Goal: Task Accomplishment & Management: Complete application form

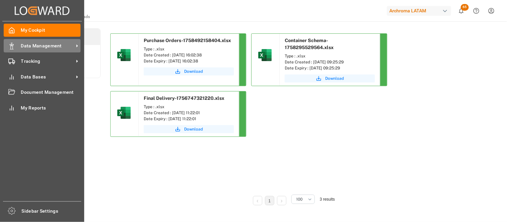
click at [14, 46] on icon at bounding box center [11, 46] width 7 height 7
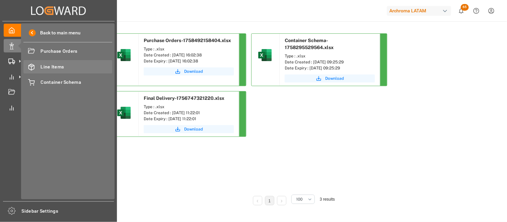
click at [32, 68] on icon at bounding box center [31, 67] width 7 height 7
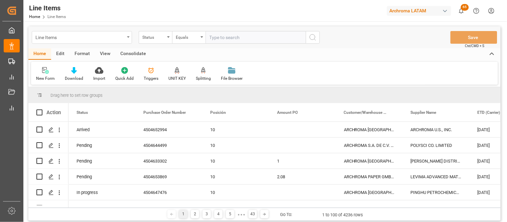
click at [125, 38] on div "Line Items" at bounding box center [82, 37] width 100 height 13
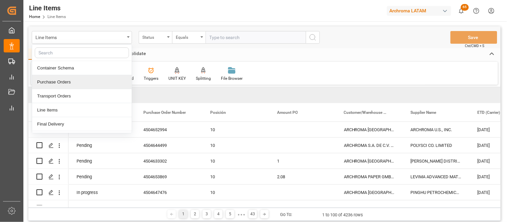
click at [69, 84] on div "Purchase Orders" at bounding box center [82, 82] width 100 height 14
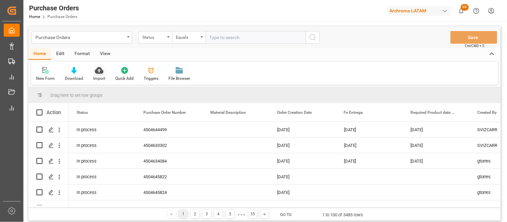
click at [99, 74] on icon at bounding box center [99, 70] width 8 height 7
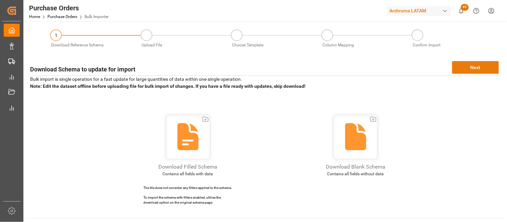
click at [470, 68] on button "Next" at bounding box center [475, 67] width 47 height 13
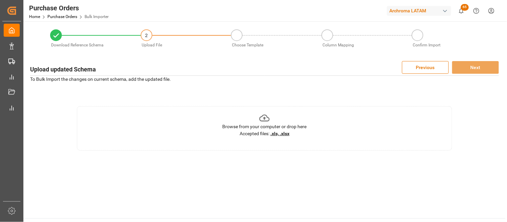
click at [279, 135] on u ".xls, .xlsx" at bounding box center [280, 133] width 19 height 5
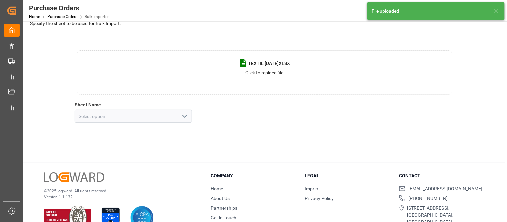
scroll to position [72, 0]
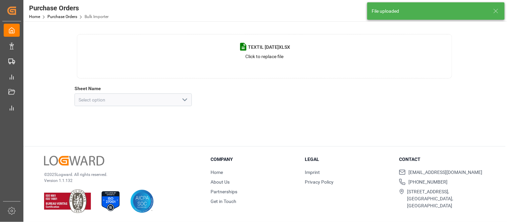
click at [183, 99] on icon "open menu" at bounding box center [185, 100] width 8 height 8
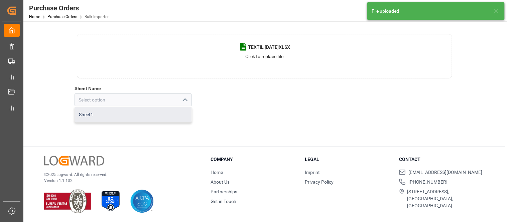
click at [126, 113] on div "Sheet1" at bounding box center [133, 114] width 117 height 15
type input "Sheet1"
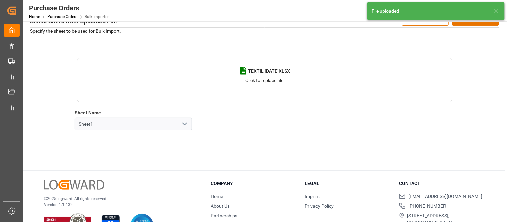
scroll to position [35, 0]
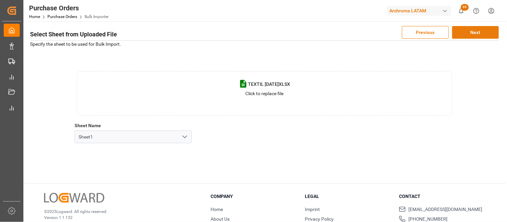
click at [467, 34] on button "Next" at bounding box center [475, 32] width 47 height 13
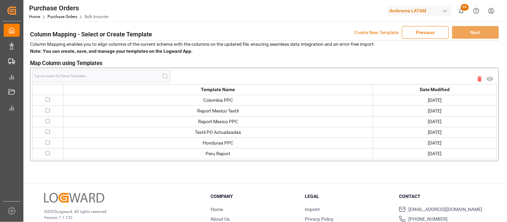
click at [373, 31] on p "Create New Template" at bounding box center [377, 32] width 44 height 13
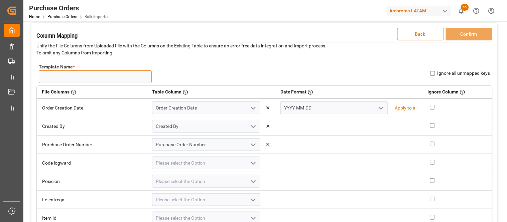
click at [133, 78] on input "Template Name *" at bounding box center [95, 77] width 113 height 13
type input "[DATE]"
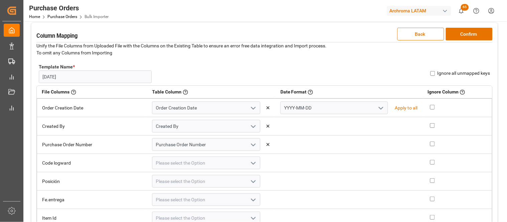
click at [377, 108] on icon "open menu" at bounding box center [381, 108] width 8 height 8
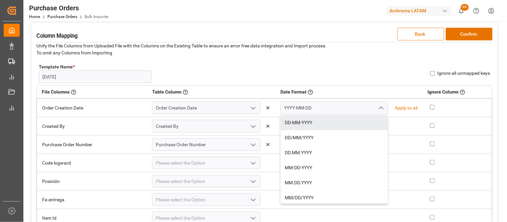
click at [306, 119] on div "DD-MM-YYYY" at bounding box center [334, 122] width 107 height 15
type input "DD-MM-YYYY"
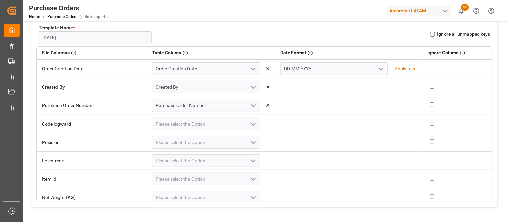
scroll to position [111, 0]
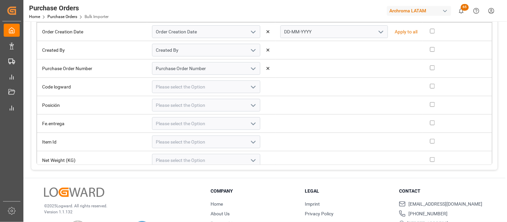
click at [251, 106] on polyline "open menu" at bounding box center [253, 106] width 4 height 2
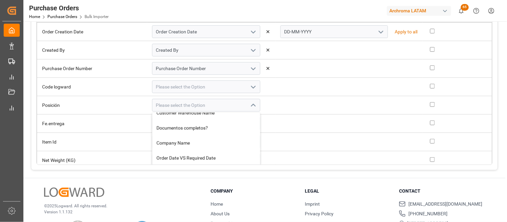
scroll to position [223, 0]
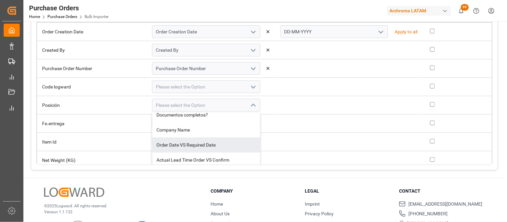
click at [279, 124] on td at bounding box center [349, 124] width 147 height 18
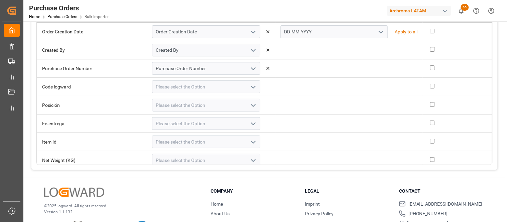
click at [249, 124] on icon "open menu" at bounding box center [253, 124] width 8 height 8
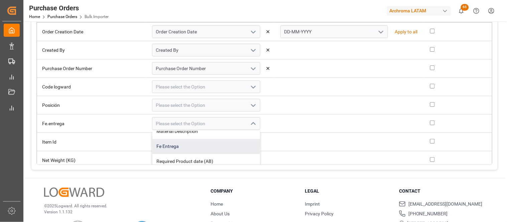
click at [198, 145] on div "Fe Entrega" at bounding box center [207, 146] width 108 height 15
type input "Fe Entrega"
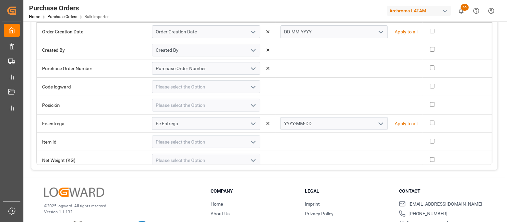
click at [377, 123] on icon "open menu" at bounding box center [381, 124] width 8 height 8
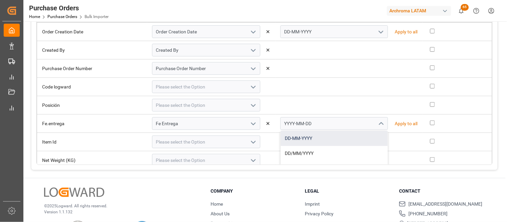
click at [303, 141] on div "DD-MM-YYYY" at bounding box center [334, 138] width 107 height 15
type input "DD-MM-YYYY"
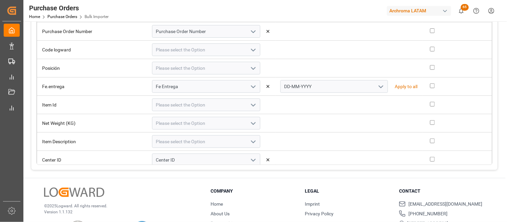
click at [249, 105] on icon "open menu" at bounding box center [253, 105] width 8 height 8
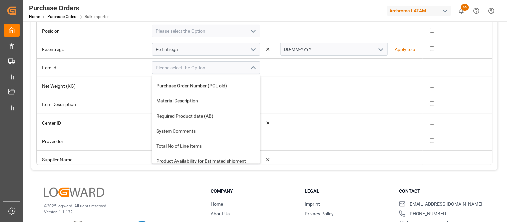
scroll to position [0, 0]
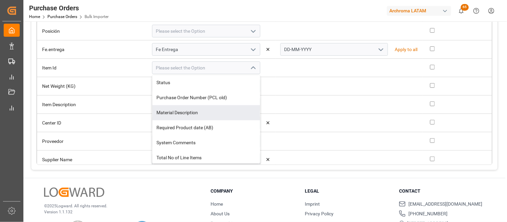
click at [289, 69] on td at bounding box center [349, 68] width 147 height 18
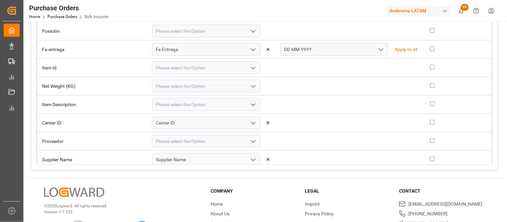
click at [251, 105] on polyline "open menu" at bounding box center [253, 105] width 4 height 2
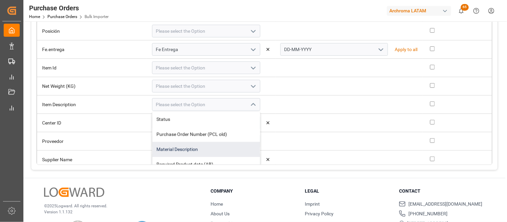
click at [209, 149] on div "Material Description" at bounding box center [207, 149] width 108 height 15
type input "Material Description"
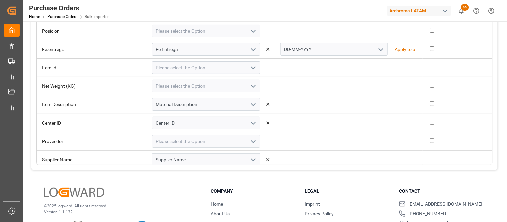
scroll to position [111, 0]
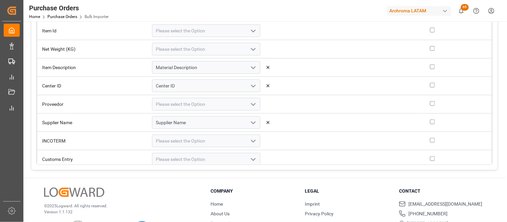
click at [249, 105] on icon "open menu" at bounding box center [253, 105] width 8 height 8
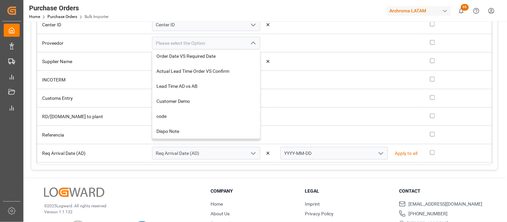
scroll to position [186, 0]
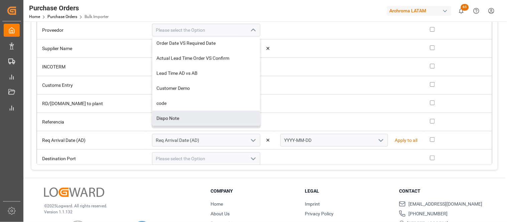
click at [306, 50] on td at bounding box center [349, 48] width 147 height 18
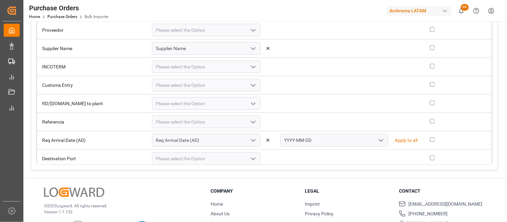
click at [249, 66] on icon "open menu" at bounding box center [253, 67] width 8 height 8
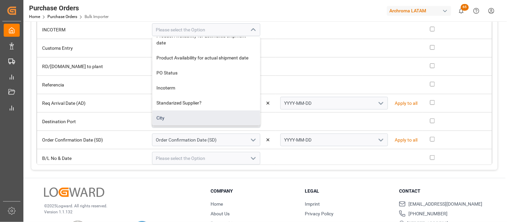
scroll to position [71, 0]
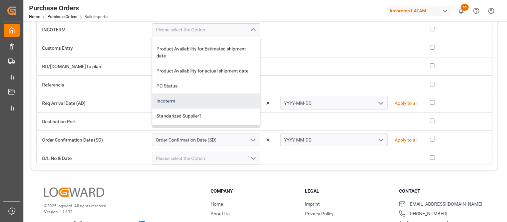
click at [180, 104] on div "Incoterm" at bounding box center [207, 101] width 108 height 15
type input "Incoterm"
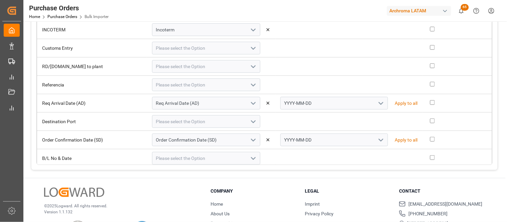
scroll to position [186, 0]
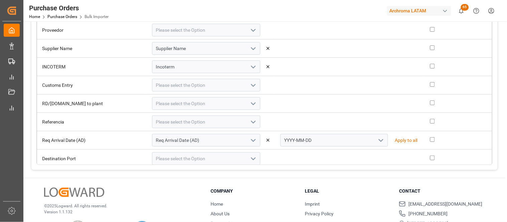
click at [249, 84] on icon "open menu" at bounding box center [253, 86] width 8 height 8
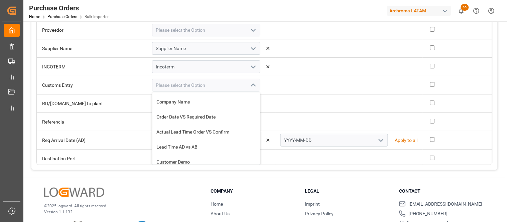
scroll to position [204, 0]
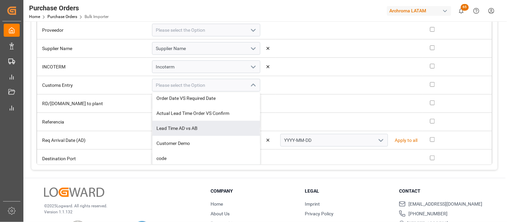
click at [303, 101] on td at bounding box center [349, 104] width 147 height 18
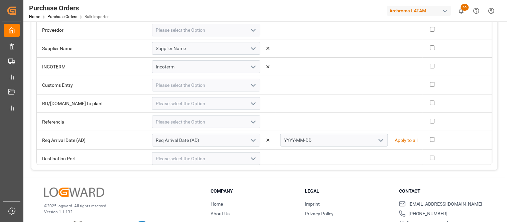
click at [249, 103] on icon "open menu" at bounding box center [253, 104] width 8 height 8
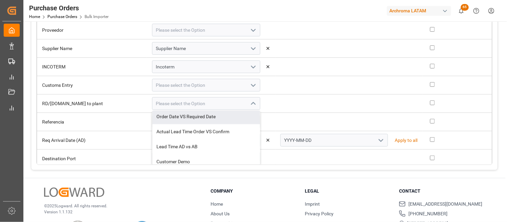
click at [283, 100] on td at bounding box center [349, 104] width 147 height 18
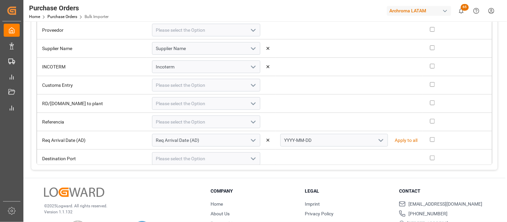
click at [377, 140] on icon "open menu" at bounding box center [381, 141] width 8 height 8
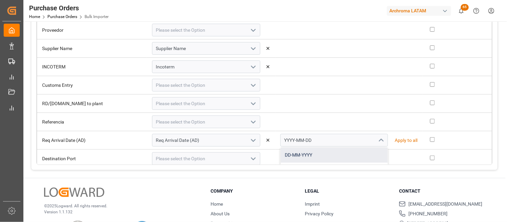
click at [296, 152] on div "DD-MM-YYYY" at bounding box center [334, 155] width 107 height 15
type input "DD-MM-YYYY"
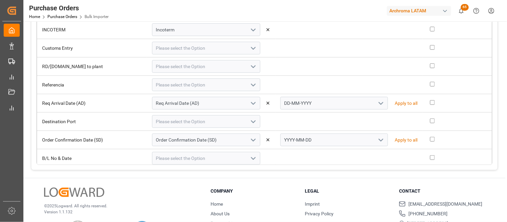
scroll to position [260, 0]
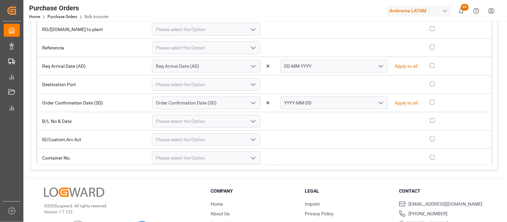
click at [249, 84] on icon "open menu" at bounding box center [253, 85] width 8 height 8
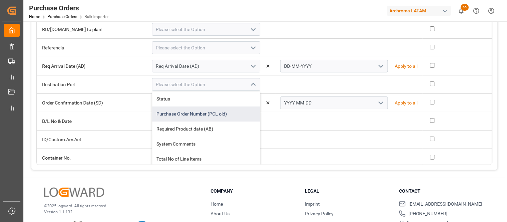
scroll to position [37, 0]
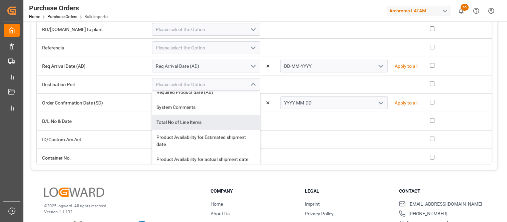
click at [276, 119] on td at bounding box center [349, 121] width 147 height 18
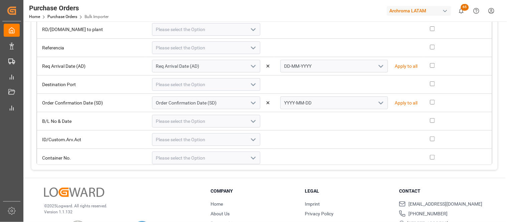
click at [377, 103] on icon "open menu" at bounding box center [381, 103] width 8 height 8
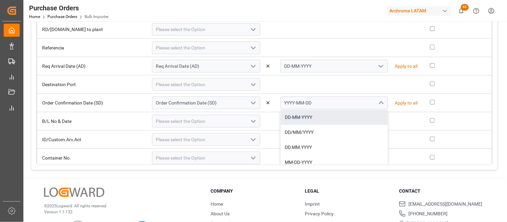
click at [295, 117] on div "DD-MM-YYYY" at bounding box center [334, 117] width 107 height 15
type input "DD-MM-YYYY"
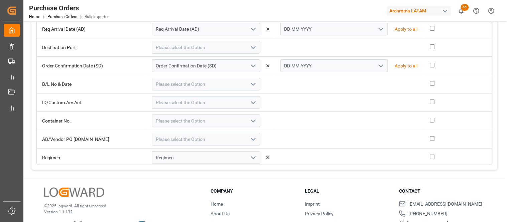
scroll to position [334, 0]
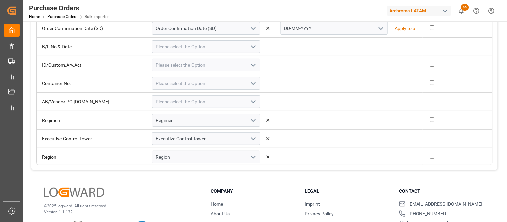
click at [251, 101] on polyline "open menu" at bounding box center [253, 102] width 4 height 2
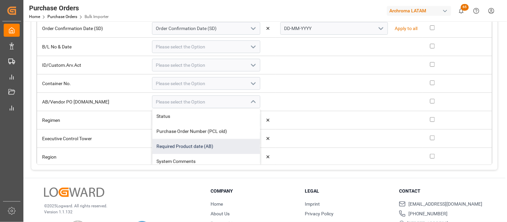
click at [195, 143] on div "Required Product date (AB)" at bounding box center [207, 146] width 108 height 15
type input "Required Product date (AB)"
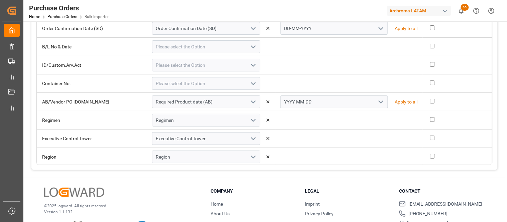
click at [377, 101] on icon "open menu" at bounding box center [381, 102] width 8 height 8
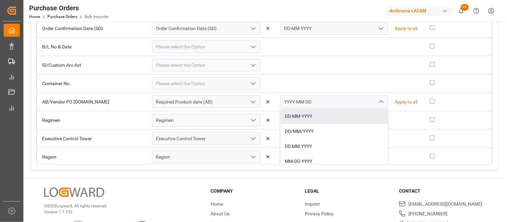
click at [304, 114] on div "DD-MM-YYYY" at bounding box center [334, 116] width 107 height 15
type input "DD-MM-YYYY"
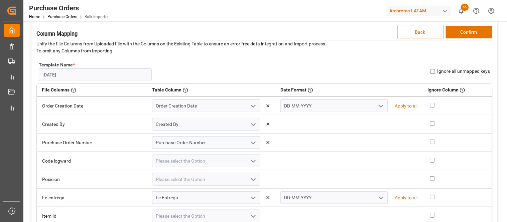
scroll to position [31, 0]
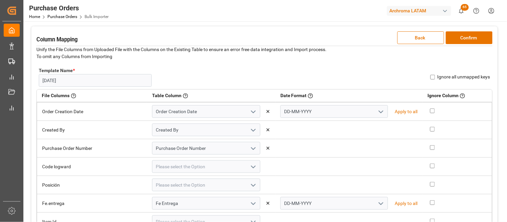
click at [437, 78] on div "Ignore all unmapped keys" at bounding box center [461, 77] width 60 height 7
click at [433, 76] on input "Ignore all unmapped keys" at bounding box center [433, 77] width 5 height 5
checkbox input "true"
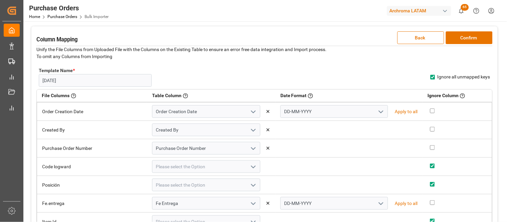
checkbox input "true"
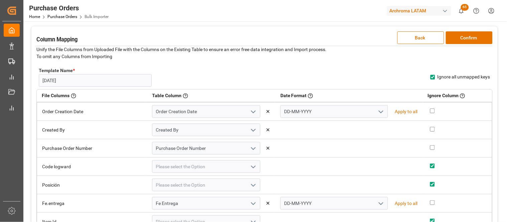
checkbox input "true"
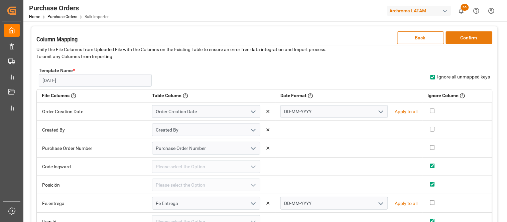
click at [461, 37] on button "Confirm" at bounding box center [469, 37] width 47 height 13
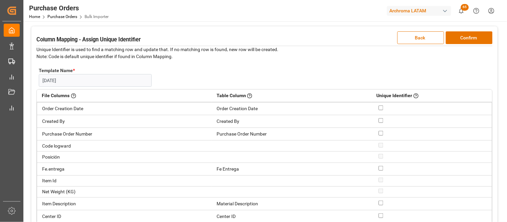
click at [379, 133] on input "checkbox" at bounding box center [381, 133] width 5 height 5
checkbox input "true"
click at [459, 38] on button "Confirm" at bounding box center [469, 37] width 47 height 13
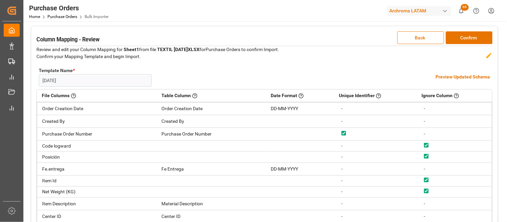
click at [445, 75] on h4 "Preview Updated Schema" at bounding box center [463, 77] width 55 height 7
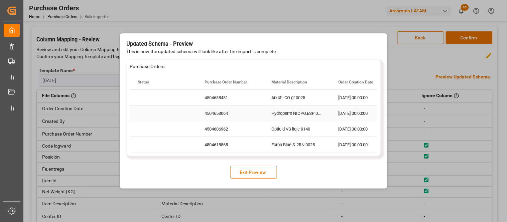
click at [223, 114] on div "4504653064" at bounding box center [230, 113] width 67 height 15
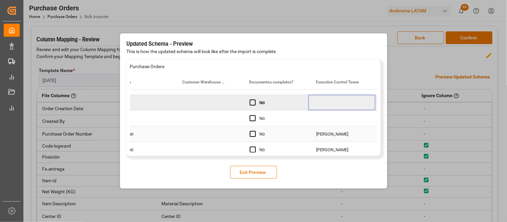
scroll to position [15, 0]
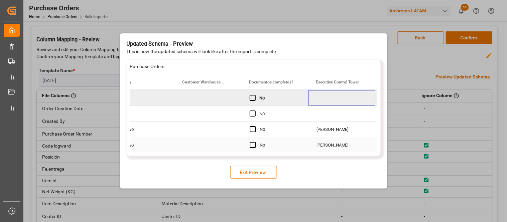
click at [199, 144] on div "Press SPACE to select this row." at bounding box center [208, 144] width 67 height 15
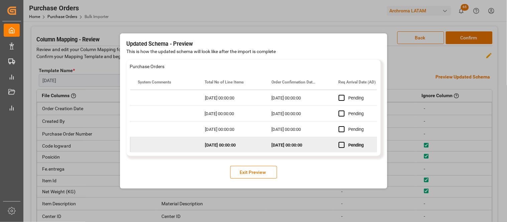
scroll to position [0, 468]
click at [246, 172] on button "Exit Preview" at bounding box center [253, 172] width 47 height 13
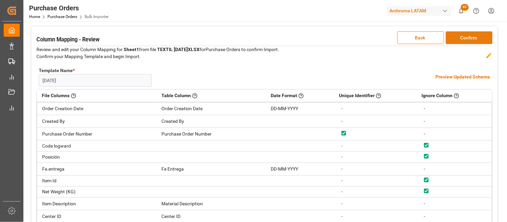
click at [462, 40] on button "Confirm" at bounding box center [469, 37] width 47 height 13
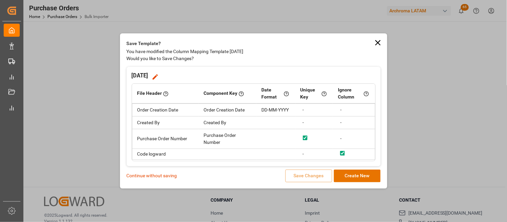
click at [143, 176] on p "Continue without saving" at bounding box center [152, 176] width 51 height 7
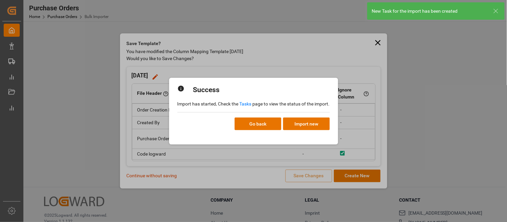
click at [245, 105] on link "Tasks" at bounding box center [246, 103] width 12 height 5
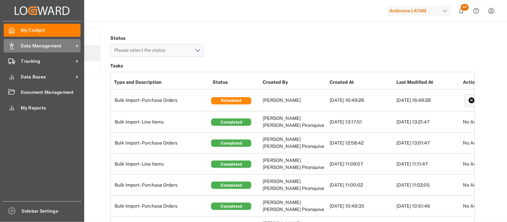
click at [12, 45] on polygon at bounding box center [13, 44] width 2 height 1
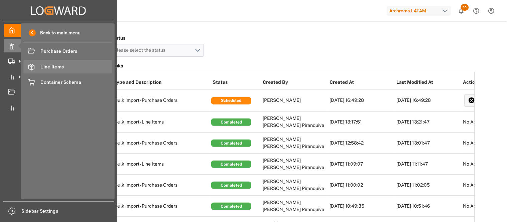
click at [56, 66] on span "Line Items" at bounding box center [77, 67] width 72 height 7
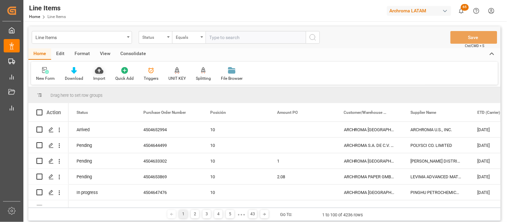
click at [98, 73] on icon at bounding box center [99, 70] width 8 height 7
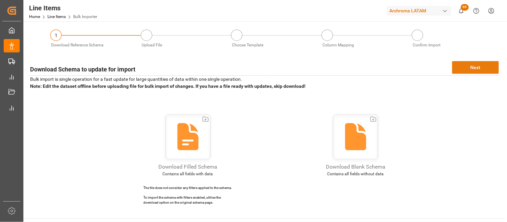
click at [459, 69] on button "Next" at bounding box center [475, 67] width 47 height 13
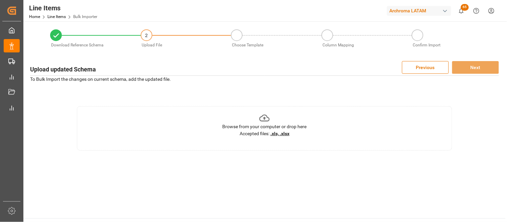
click at [282, 128] on div "Browse from your computer or drop here" at bounding box center [264, 126] width 84 height 7
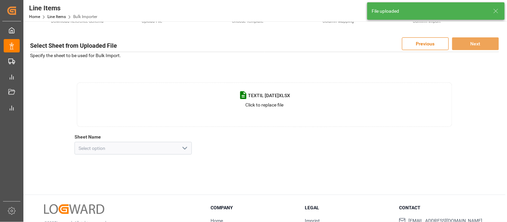
scroll to position [37, 0]
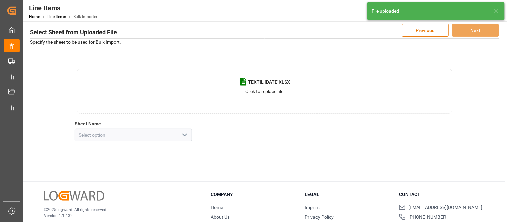
click at [184, 135] on polyline "open menu" at bounding box center [185, 135] width 4 height 2
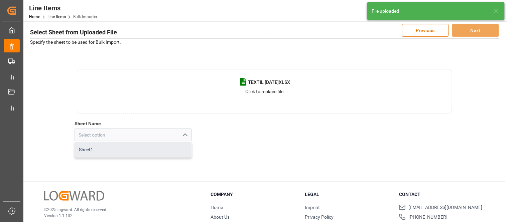
click at [95, 153] on div "Sheet1" at bounding box center [133, 149] width 117 height 15
type input "Sheet1"
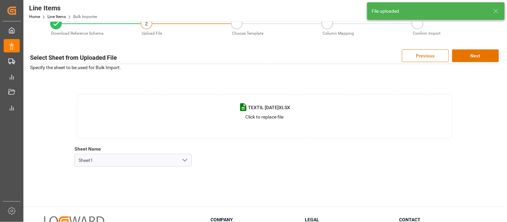
scroll to position [0, 0]
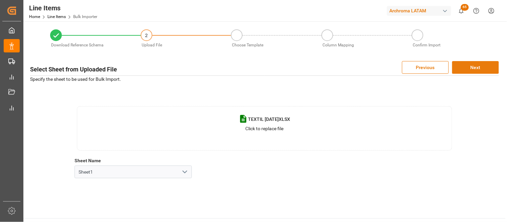
click at [484, 68] on button "Next" at bounding box center [475, 67] width 47 height 13
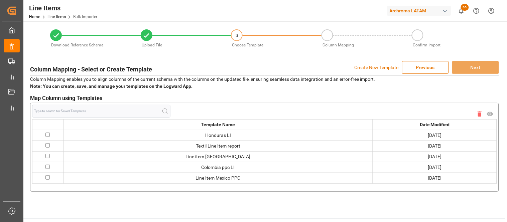
click at [366, 67] on p "Create New Template" at bounding box center [377, 67] width 44 height 13
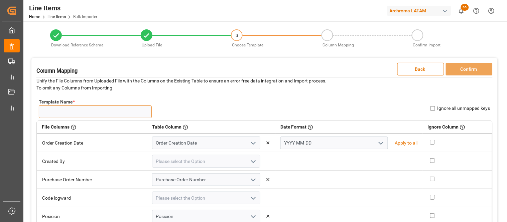
click at [134, 118] on input "Template Name *" at bounding box center [95, 112] width 113 height 13
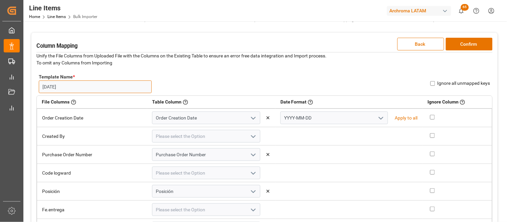
scroll to position [37, 0]
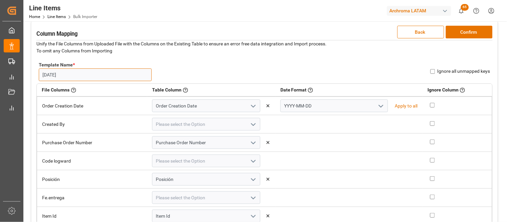
type input "21sep"
click at [377, 104] on icon "open menu" at bounding box center [381, 106] width 8 height 8
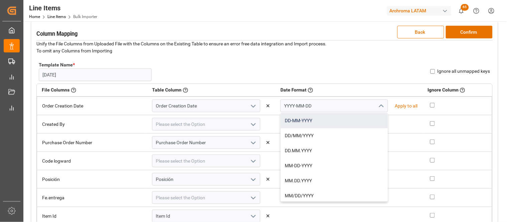
click at [299, 121] on div "DD-MM-YYYY" at bounding box center [334, 120] width 107 height 15
type input "DD-MM-YYYY"
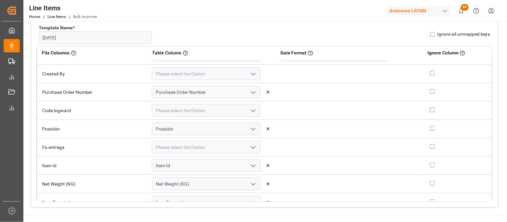
scroll to position [0, 0]
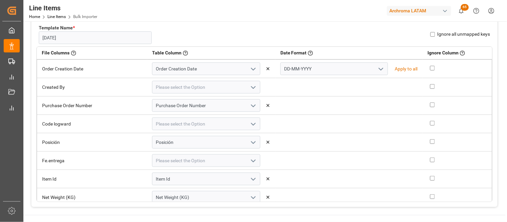
click at [432, 32] on input "Ignore all unmapped keys" at bounding box center [433, 34] width 5 height 5
checkbox input "true"
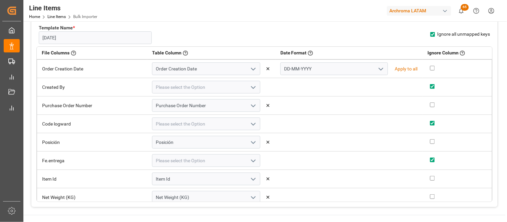
checkbox input "true"
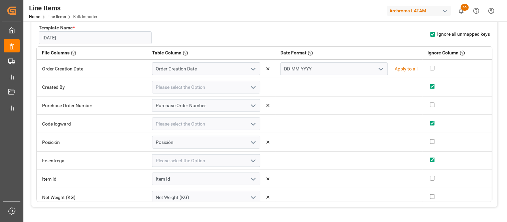
checkbox input "true"
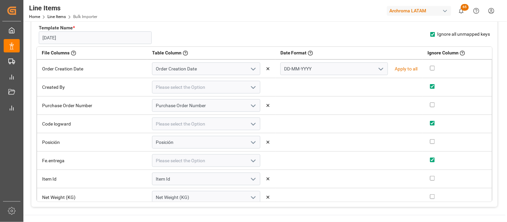
checkbox input "true"
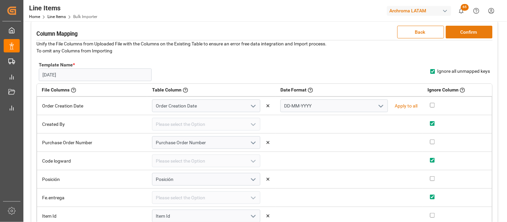
click at [463, 35] on button "Confirm" at bounding box center [469, 32] width 47 height 13
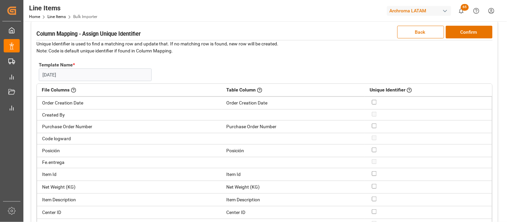
click at [372, 125] on input "checkbox" at bounding box center [374, 126] width 5 height 5
checkbox input "true"
click at [372, 148] on input "checkbox" at bounding box center [374, 150] width 5 height 5
checkbox input "true"
click at [469, 31] on button "Confirm" at bounding box center [469, 32] width 47 height 13
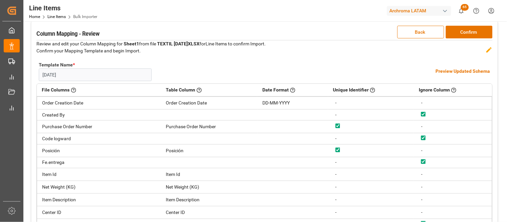
click at [443, 71] on h4 "Preview Updated Schema" at bounding box center [463, 71] width 55 height 7
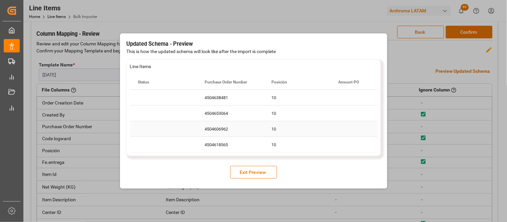
click at [228, 121] on div "4504606962" at bounding box center [230, 128] width 67 height 15
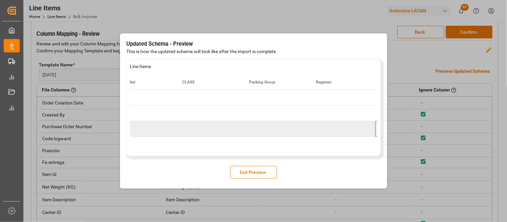
scroll to position [0, 2096]
click at [252, 172] on button "Exit Preview" at bounding box center [253, 172] width 47 height 13
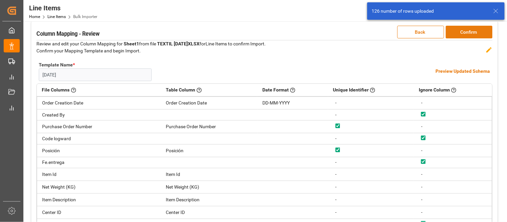
click at [470, 34] on button "Confirm" at bounding box center [469, 32] width 47 height 13
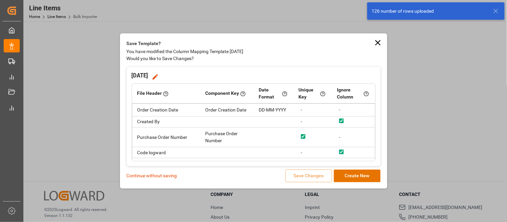
click at [166, 176] on p "Continue without saving" at bounding box center [152, 176] width 51 height 7
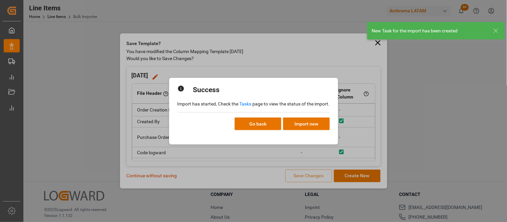
click at [246, 106] on link "Tasks" at bounding box center [246, 103] width 12 height 5
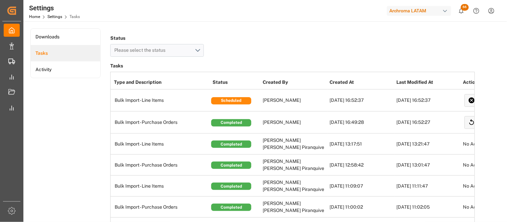
click at [232, 121] on div "Completed" at bounding box center [231, 122] width 40 height 7
click at [278, 126] on td "[PERSON_NAME]" at bounding box center [294, 123] width 67 height 22
click at [314, 102] on td "[PERSON_NAME]" at bounding box center [294, 101] width 67 height 22
click at [372, 105] on td "[DATE] 16:52:37" at bounding box center [361, 101] width 67 height 22
click at [305, 176] on td "[PERSON_NAME] [PERSON_NAME] Piranquive" at bounding box center [294, 186] width 67 height 21
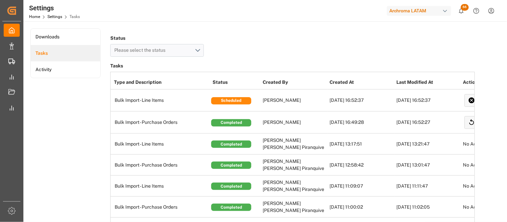
click at [273, 123] on td "[PERSON_NAME]" at bounding box center [294, 123] width 67 height 22
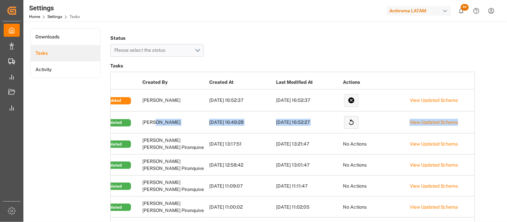
scroll to position [0, 121]
drag, startPoint x: 274, startPoint y: 123, endPoint x: 474, endPoint y: 125, distance: 200.0
click at [474, 125] on tr "Bulk Import - Purchase Orders Completed [PERSON_NAME] [DATE] 16:49:28 [DATE] 16…" at bounding box center [232, 123] width 485 height 22
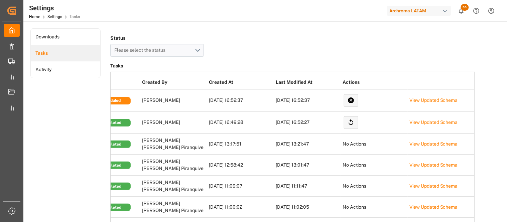
click at [470, 104] on td "View Updated Schema" at bounding box center [441, 101] width 67 height 22
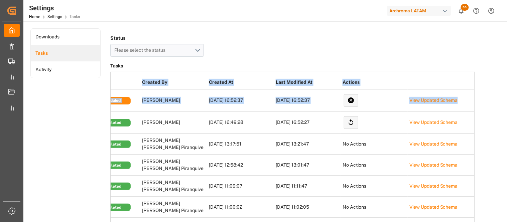
drag, startPoint x: 476, startPoint y: 102, endPoint x: 466, endPoint y: 102, distance: 10.1
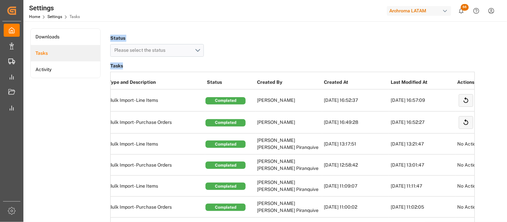
scroll to position [0, 0]
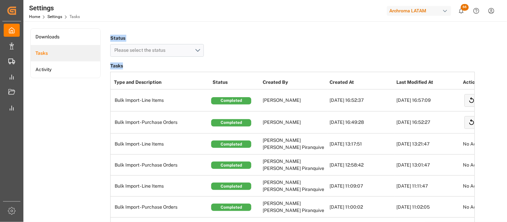
drag, startPoint x: 487, startPoint y: 99, endPoint x: 95, endPoint y: 100, distance: 392.3
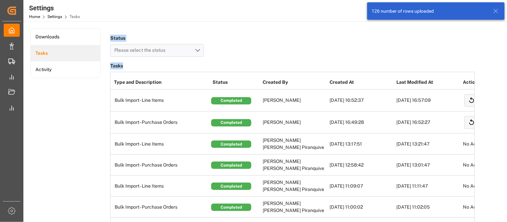
click at [283, 98] on td "Erika Cervantes" at bounding box center [294, 101] width 67 height 22
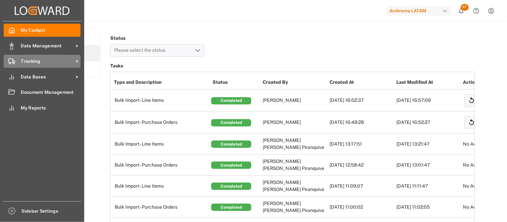
click at [8, 61] on icon at bounding box center [11, 61] width 7 height 7
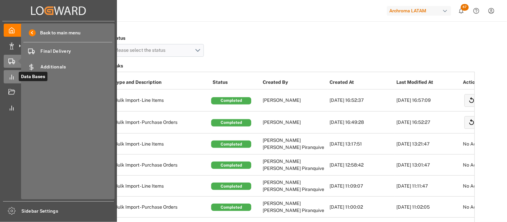
click at [10, 74] on icon at bounding box center [11, 77] width 7 height 7
click at [7, 59] on div at bounding box center [9, 61] width 11 height 7
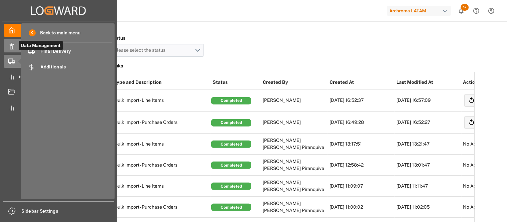
click at [10, 44] on polygon at bounding box center [11, 44] width 2 height 1
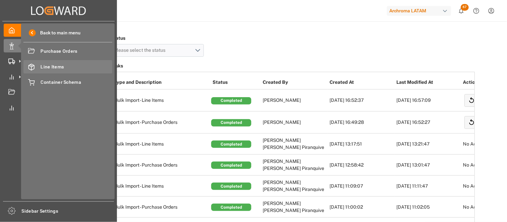
click at [51, 65] on span "Line Items" at bounding box center [77, 67] width 72 height 7
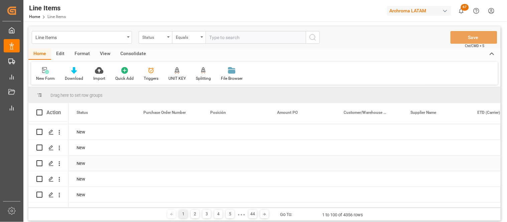
scroll to position [74, 0]
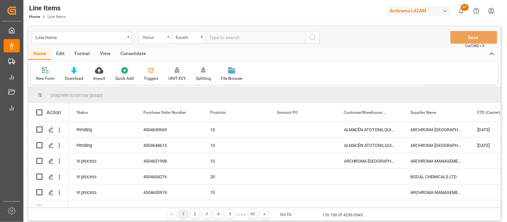
click at [156, 43] on div "Status" at bounding box center [155, 37] width 33 height 13
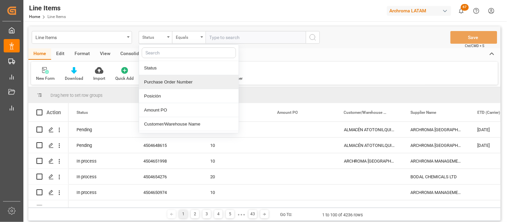
click at [149, 82] on div "Purchase Order Number" at bounding box center [189, 82] width 100 height 14
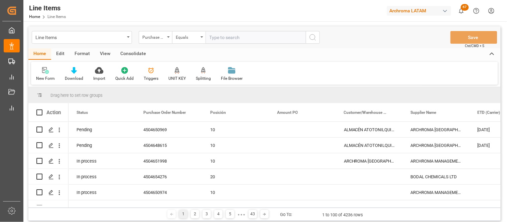
click at [214, 37] on input "text" at bounding box center [256, 37] width 100 height 13
paste input "4504658083"
type input "4504658083"
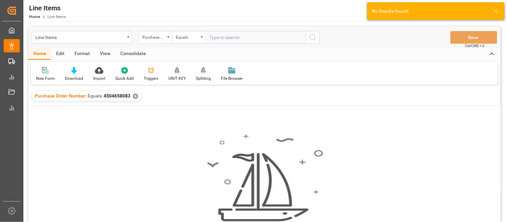
click at [133, 96] on div "✕" at bounding box center [136, 97] width 6 height 6
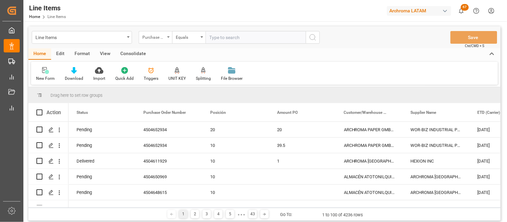
click at [156, 38] on div "Purchase Order Number" at bounding box center [153, 37] width 23 height 8
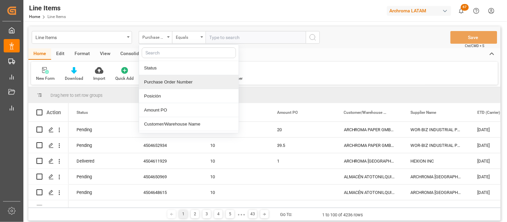
click at [162, 81] on div "Purchase Order Number" at bounding box center [189, 82] width 100 height 14
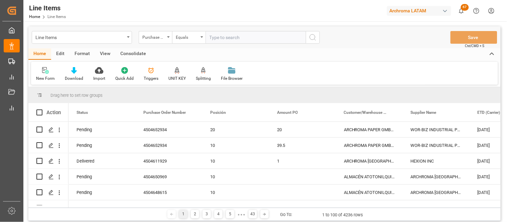
click at [215, 38] on input "text" at bounding box center [256, 37] width 100 height 13
paste input "4504654276"
type input "4504654276"
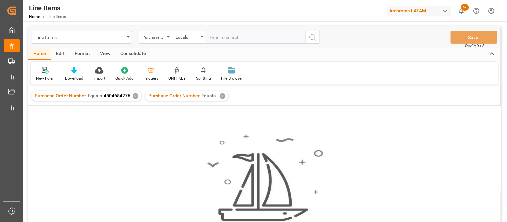
click at [220, 96] on div "✕" at bounding box center [223, 97] width 6 height 6
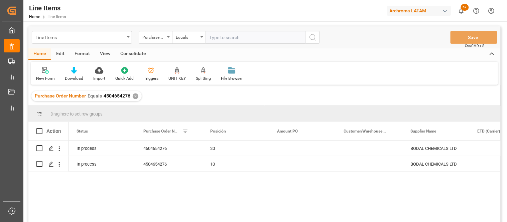
click at [134, 96] on div "✕" at bounding box center [136, 97] width 6 height 6
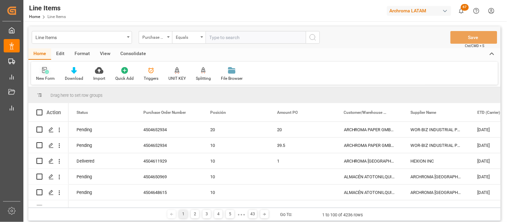
click at [42, 71] on icon at bounding box center [45, 70] width 7 height 7
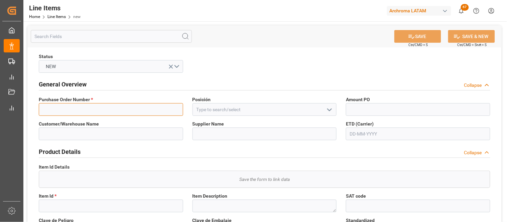
click at [165, 110] on input at bounding box center [111, 109] width 144 height 13
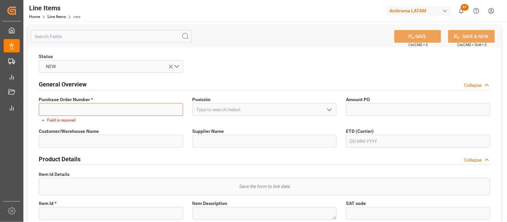
click at [99, 107] on input at bounding box center [111, 109] width 144 height 13
paste input "4504658083"
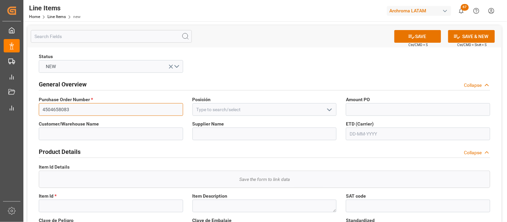
type input "4504658083"
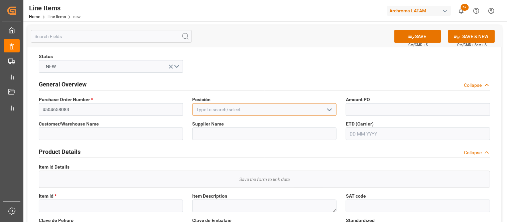
click at [202, 109] on input at bounding box center [265, 109] width 144 height 13
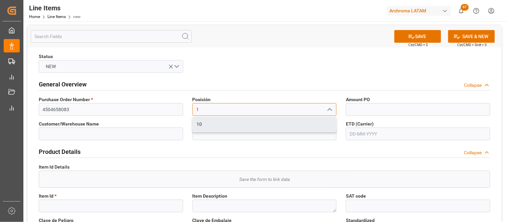
click at [200, 123] on div "10" at bounding box center [265, 124] width 144 height 15
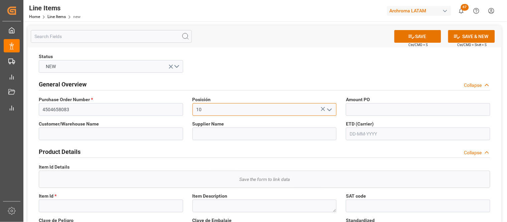
type input "10"
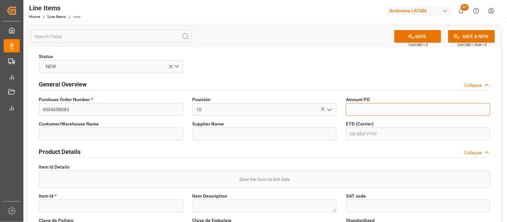
click at [358, 112] on input "text" at bounding box center [418, 109] width 144 height 13
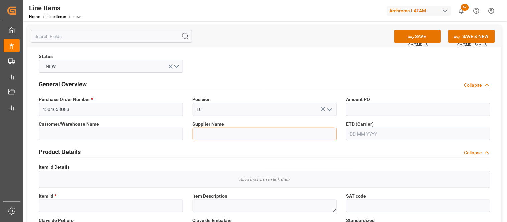
click at [210, 134] on input at bounding box center [265, 134] width 144 height 13
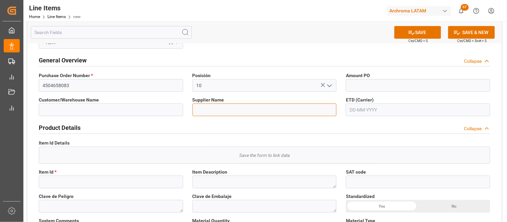
scroll to position [37, 0]
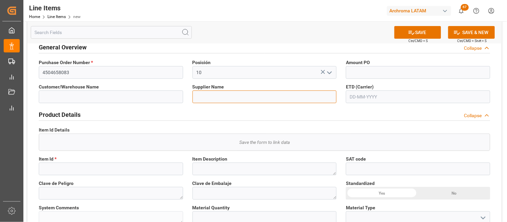
click at [228, 97] on input at bounding box center [265, 97] width 144 height 13
paste input "TAIXING JINYUN DYESTUFF CO.,LTD"
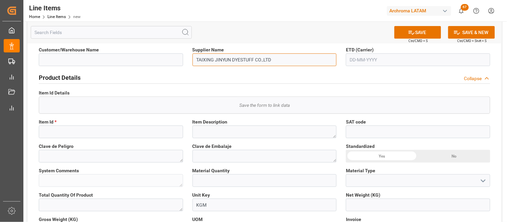
type input "TAIXING JINYUN DYESTUFF CO.,LTD"
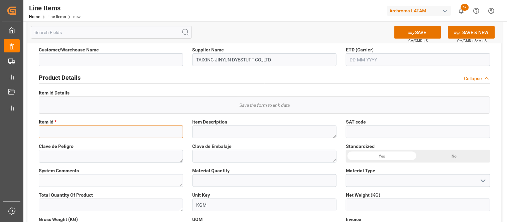
click at [59, 132] on input at bounding box center [111, 132] width 144 height 13
paste input "21246620970"
type input "21246620970"
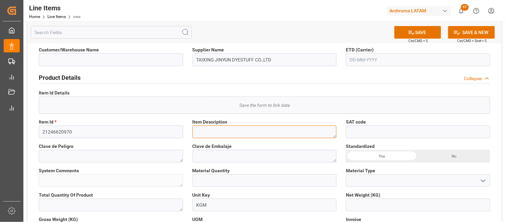
click at [226, 133] on textarea at bounding box center [265, 132] width 144 height 13
paste textarea "Drimaren Navy CL-R p 0025"
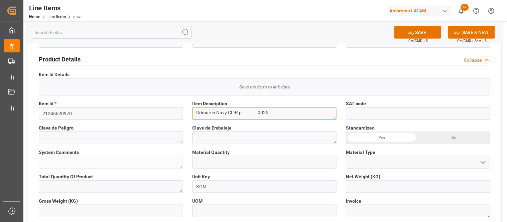
scroll to position [111, 0]
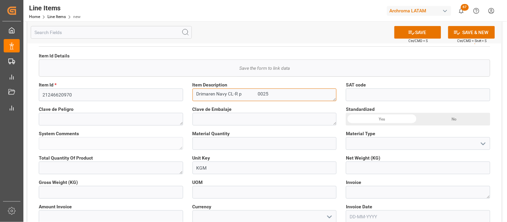
type textarea "Drimaren Navy CL-R p 0025"
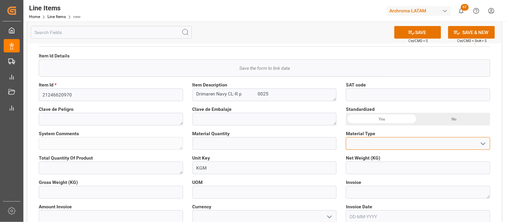
click at [350, 141] on input at bounding box center [418, 143] width 144 height 13
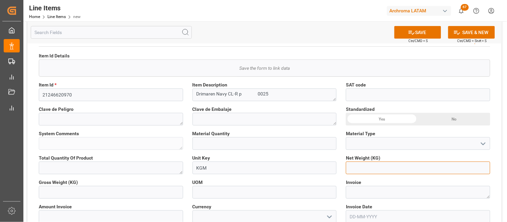
click at [384, 163] on input "text" at bounding box center [418, 168] width 144 height 13
paste input "5000"
type input "5000"
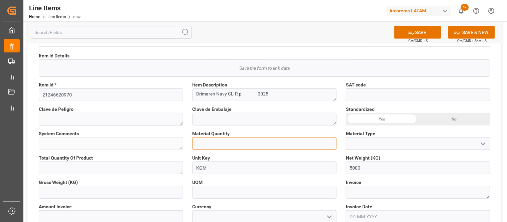
click at [228, 142] on input "text" at bounding box center [265, 143] width 144 height 13
type input "18"
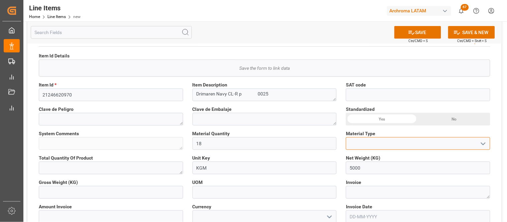
click at [362, 143] on input at bounding box center [418, 143] width 144 height 13
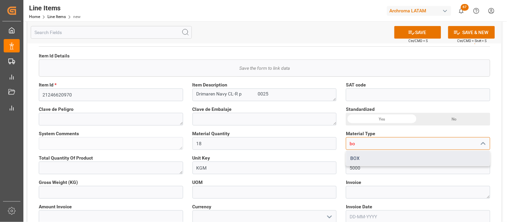
click at [358, 155] on div "BOX" at bounding box center [418, 158] width 144 height 15
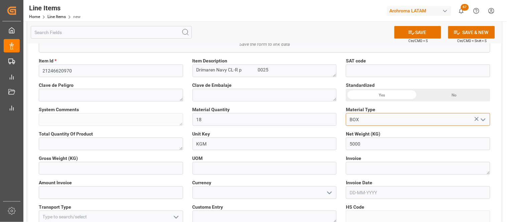
scroll to position [148, 0]
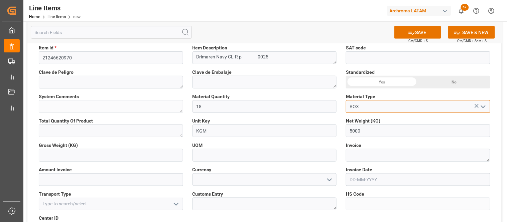
type input "BOX"
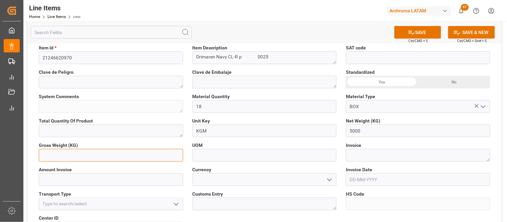
click at [86, 154] on input "text" at bounding box center [111, 155] width 144 height 13
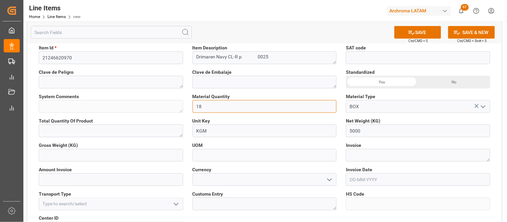
drag, startPoint x: 199, startPoint y: 109, endPoint x: 186, endPoint y: 109, distance: 13.0
click at [186, 109] on div "Status NEW General Overview Collapse Purchase Order Number * 4504658083 Posició…" at bounding box center [264, 178] width 475 height 558
type input "200"
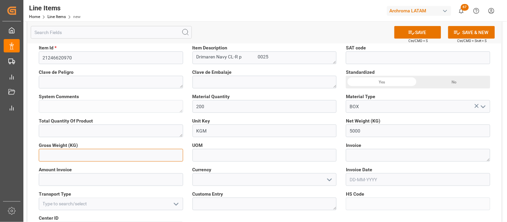
click at [109, 158] on input "text" at bounding box center [111, 155] width 144 height 13
click at [109, 157] on input "text" at bounding box center [111, 155] width 144 height 13
type input "5380"
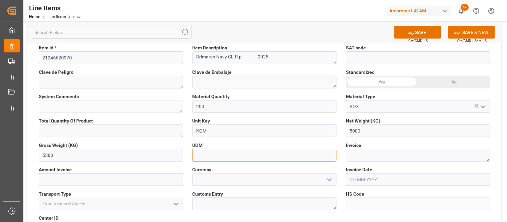
click at [196, 156] on input at bounding box center [265, 155] width 144 height 13
type input "KGM"
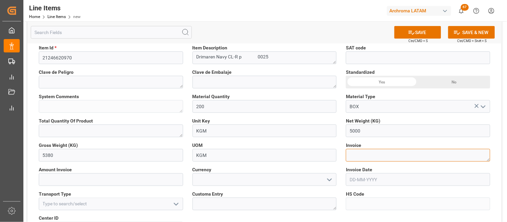
drag, startPoint x: 357, startPoint y: 149, endPoint x: 346, endPoint y: 155, distance: 12.7
click at [357, 149] on textarea at bounding box center [418, 155] width 144 height 13
click at [355, 151] on textarea at bounding box center [418, 155] width 144 height 13
paste textarea "TX20250823MX"
type textarea "TX20250823MX"
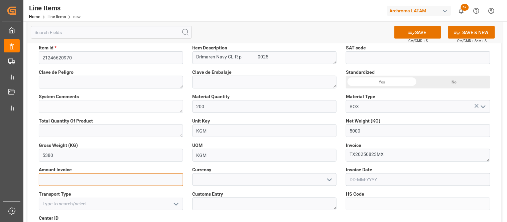
click at [127, 179] on input "text" at bounding box center [111, 180] width 144 height 13
click at [92, 181] on input "text" at bounding box center [111, 180] width 144 height 13
type input "19750"
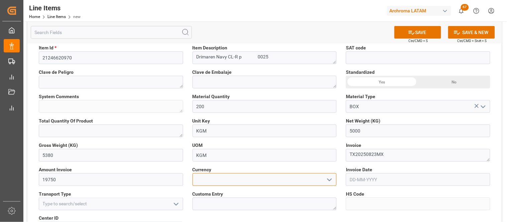
click at [202, 181] on input at bounding box center [265, 180] width 144 height 13
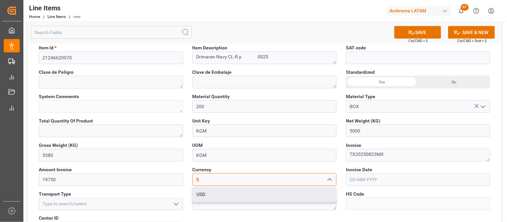
click at [206, 194] on div "USD" at bounding box center [265, 194] width 144 height 15
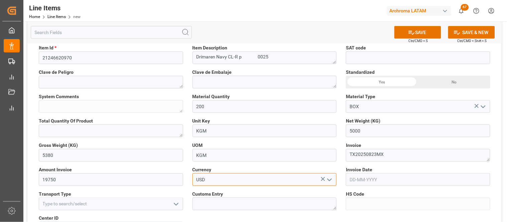
type input "USD"
click at [364, 179] on input "text" at bounding box center [418, 180] width 144 height 13
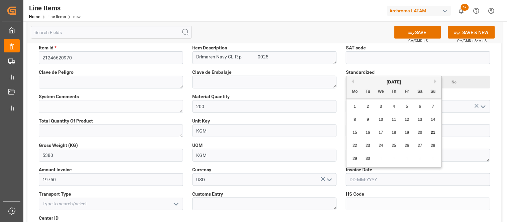
click at [352, 81] on button "Previous Month" at bounding box center [352, 82] width 4 height 4
click at [419, 146] on span "23" at bounding box center [420, 145] width 4 height 5
type input "[DATE]"
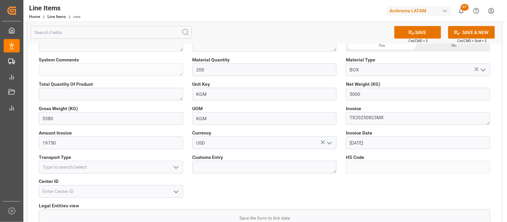
scroll to position [186, 0]
click at [176, 166] on icon "open menu" at bounding box center [176, 168] width 8 height 8
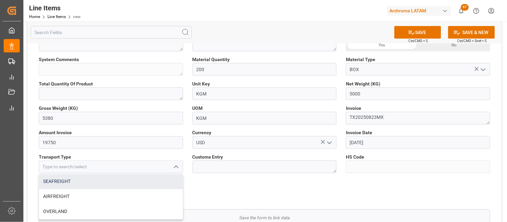
click at [119, 180] on div "SEAFREIGHT" at bounding box center [111, 182] width 144 height 15
type input "SEAFREIGHT"
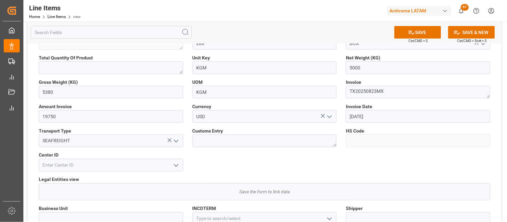
scroll to position [223, 0]
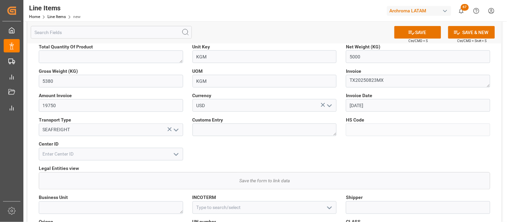
click at [177, 153] on icon "open menu" at bounding box center [176, 155] width 8 height 8
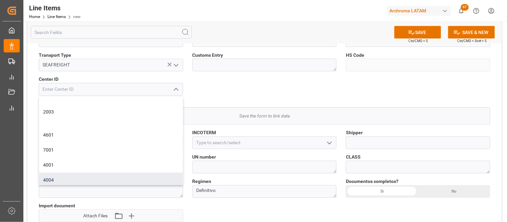
scroll to position [260, 0]
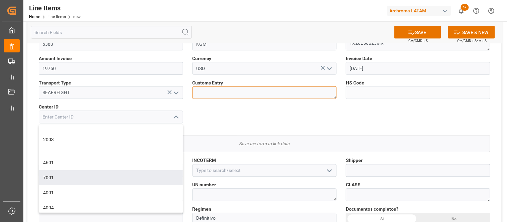
click at [249, 94] on textarea at bounding box center [265, 93] width 144 height 13
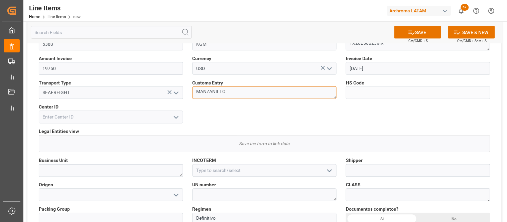
type textarea "MANZANILLO"
click at [177, 116] on icon "open menu" at bounding box center [176, 118] width 8 height 8
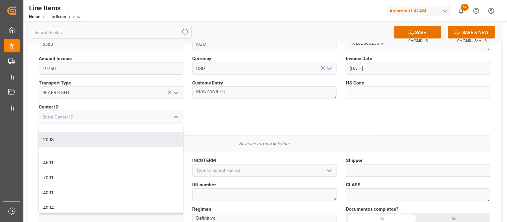
click at [238, 114] on div "Status NEW General Overview Collapse Purchase Order Number * 4504658083 Posició…" at bounding box center [264, 67] width 475 height 558
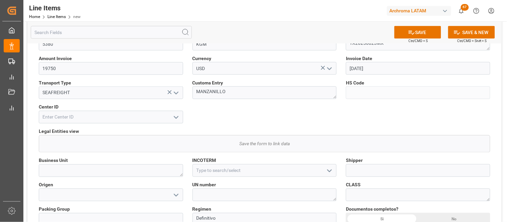
scroll to position [297, 0]
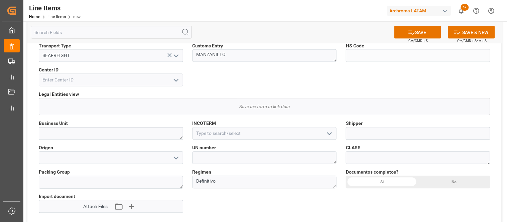
click at [329, 132] on icon "open menu" at bounding box center [330, 134] width 8 height 8
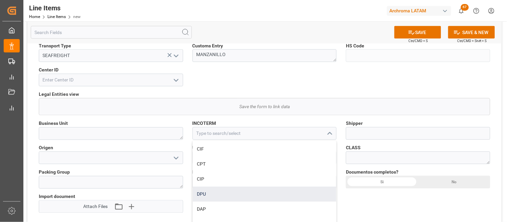
click at [215, 196] on div "DPU" at bounding box center [265, 194] width 144 height 15
type input "DPU"
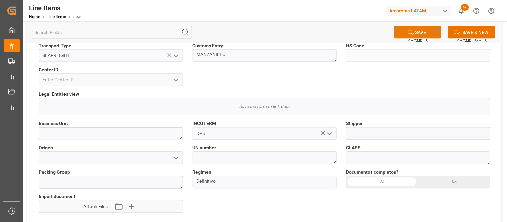
click at [417, 33] on button "SAVE" at bounding box center [418, 32] width 47 height 13
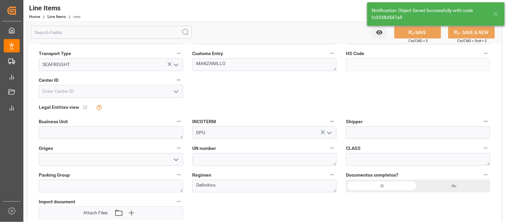
type input "ALMACÉN ATOTONILQUILLO"
type textarea "Drimaren Azul [PERSON_NAME]-R p 0025"
type textarea "0"
type textarea "200 BOX"
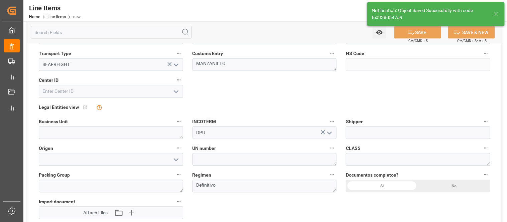
type input "KG"
type input "12171700"
type input "3204160599"
type input "[DATE] 23:17"
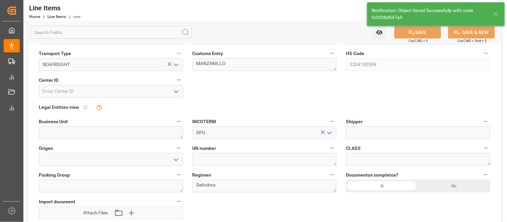
scroll to position [303, 0]
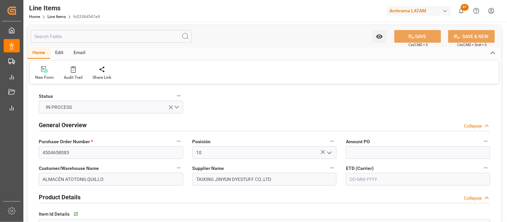
type input "[DATE]"
type input "[DATE] 23:17"
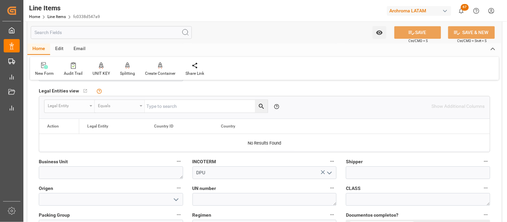
scroll to position [446, 0]
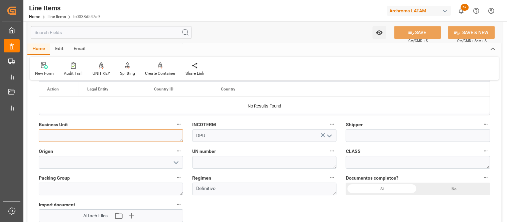
click at [155, 137] on textarea at bounding box center [111, 135] width 144 height 13
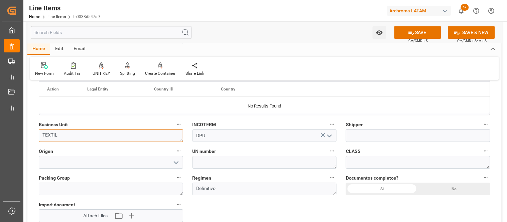
type textarea "TEXTIL"
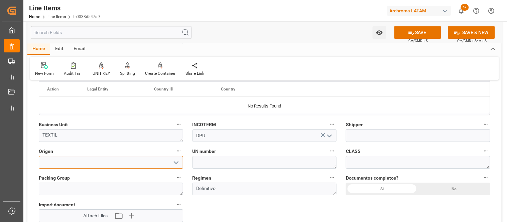
click at [147, 162] on input at bounding box center [111, 162] width 144 height 13
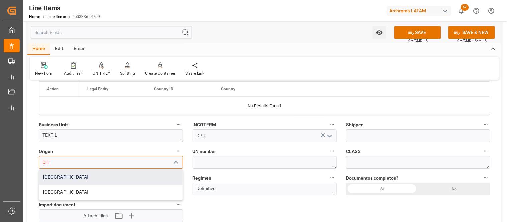
click at [142, 177] on div "[GEOGRAPHIC_DATA]" at bounding box center [111, 177] width 144 height 15
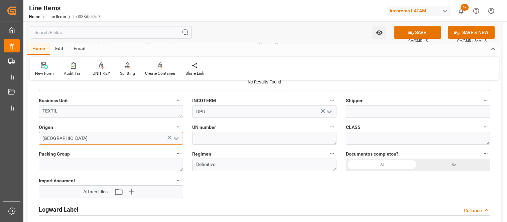
scroll to position [483, 0]
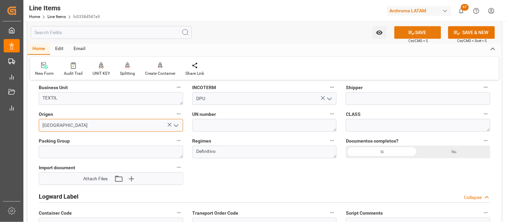
type input "[GEOGRAPHIC_DATA]"
click at [415, 35] on button "SAVE" at bounding box center [418, 32] width 47 height 13
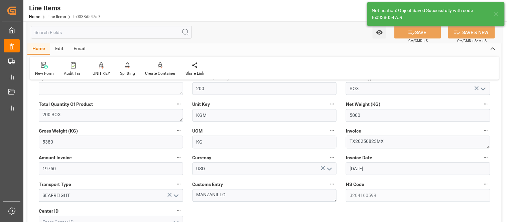
type input "[DATE] 23:18"
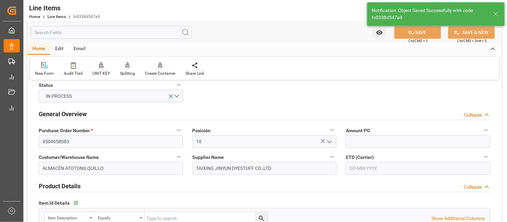
scroll to position [0, 0]
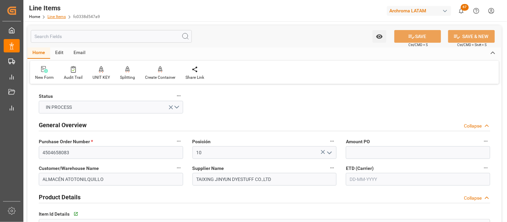
click at [54, 16] on link "Line Items" at bounding box center [56, 16] width 18 height 5
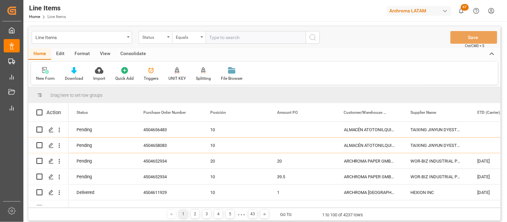
click at [163, 1] on div "Line Items Home Line Items Archroma LATAM 67 Notifications Only show unread All…" at bounding box center [263, 10] width 489 height 21
